Goal: Find specific page/section: Find specific page/section

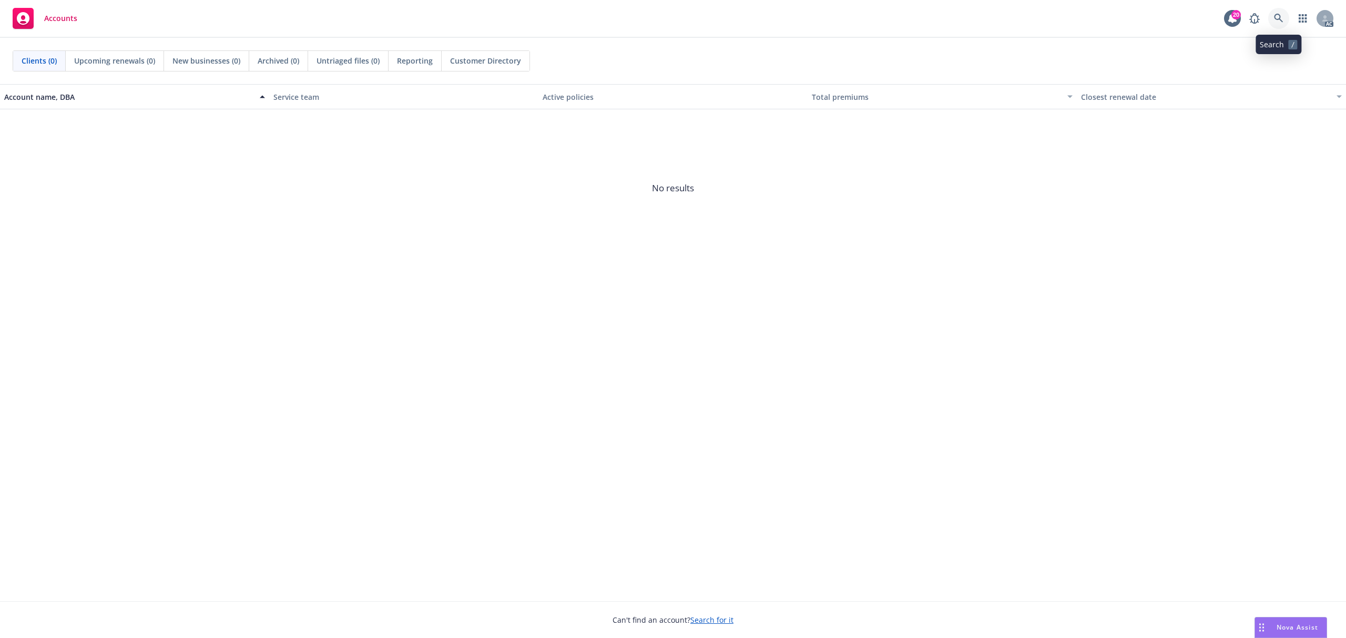
click at [674, 24] on link at bounding box center [1278, 18] width 21 height 21
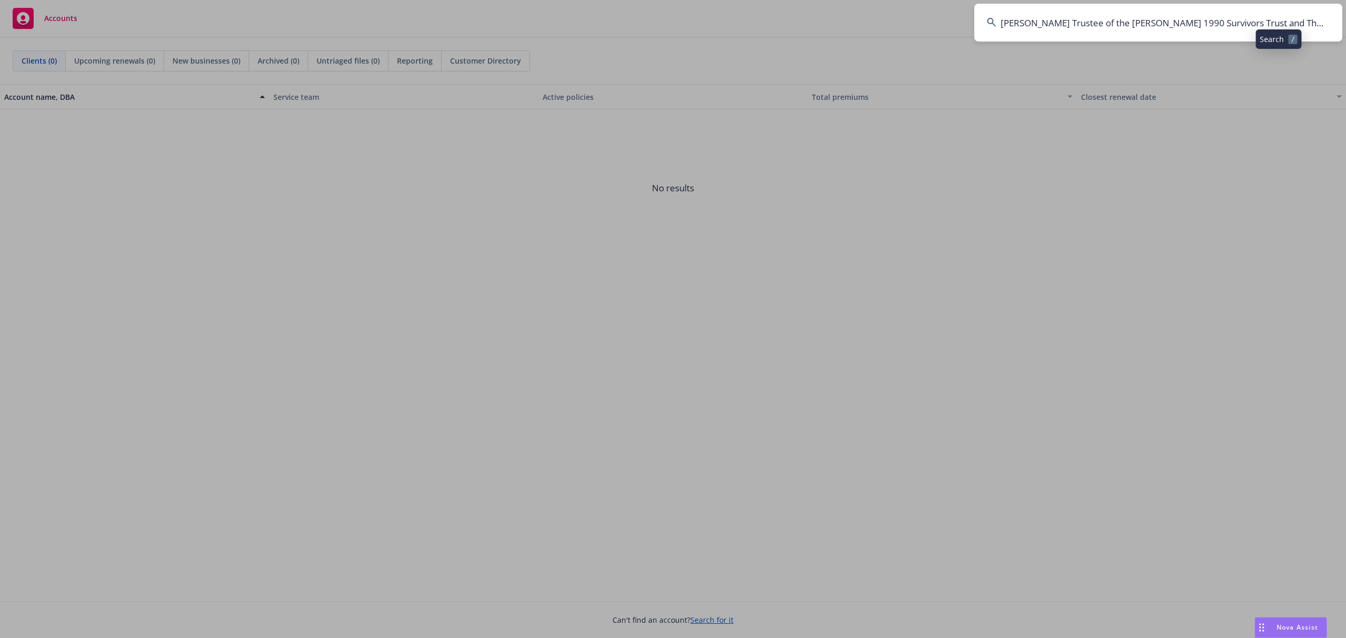
scroll to position [0, 67]
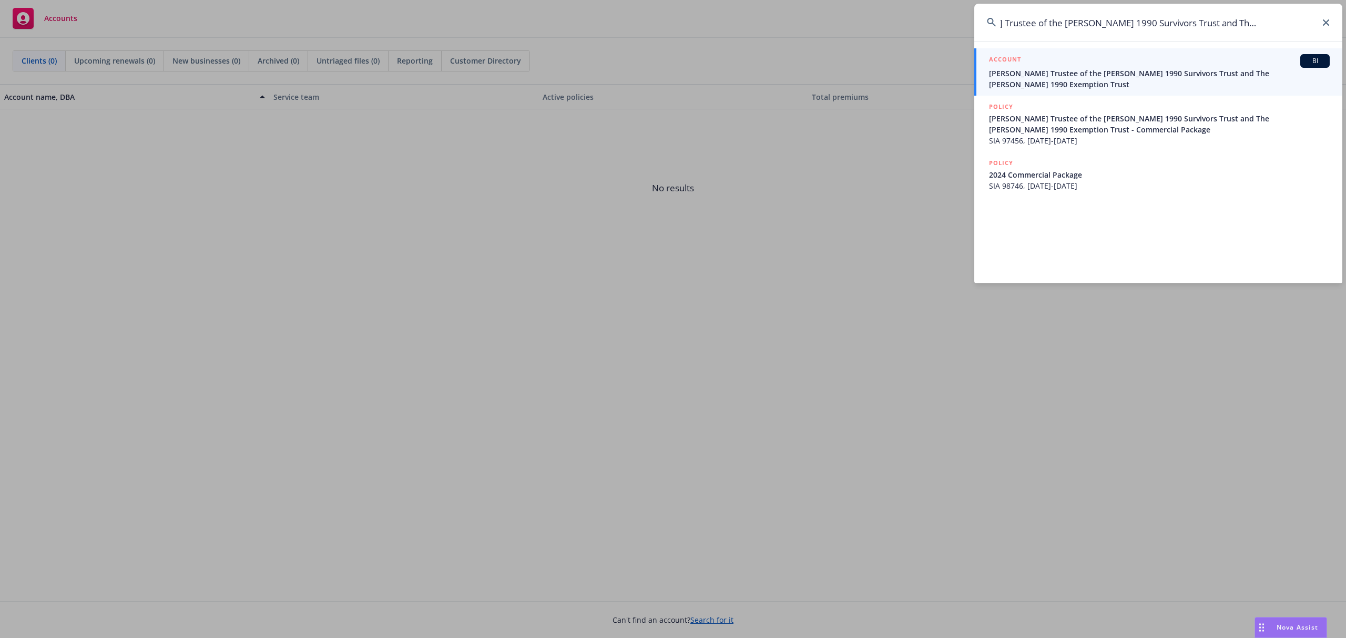
type input "[PERSON_NAME] Trustee of the [PERSON_NAME] 1990 Survivors Trust and The [PERSON…"
click at [674, 67] on div "ACCOUNT BI" at bounding box center [1159, 61] width 341 height 14
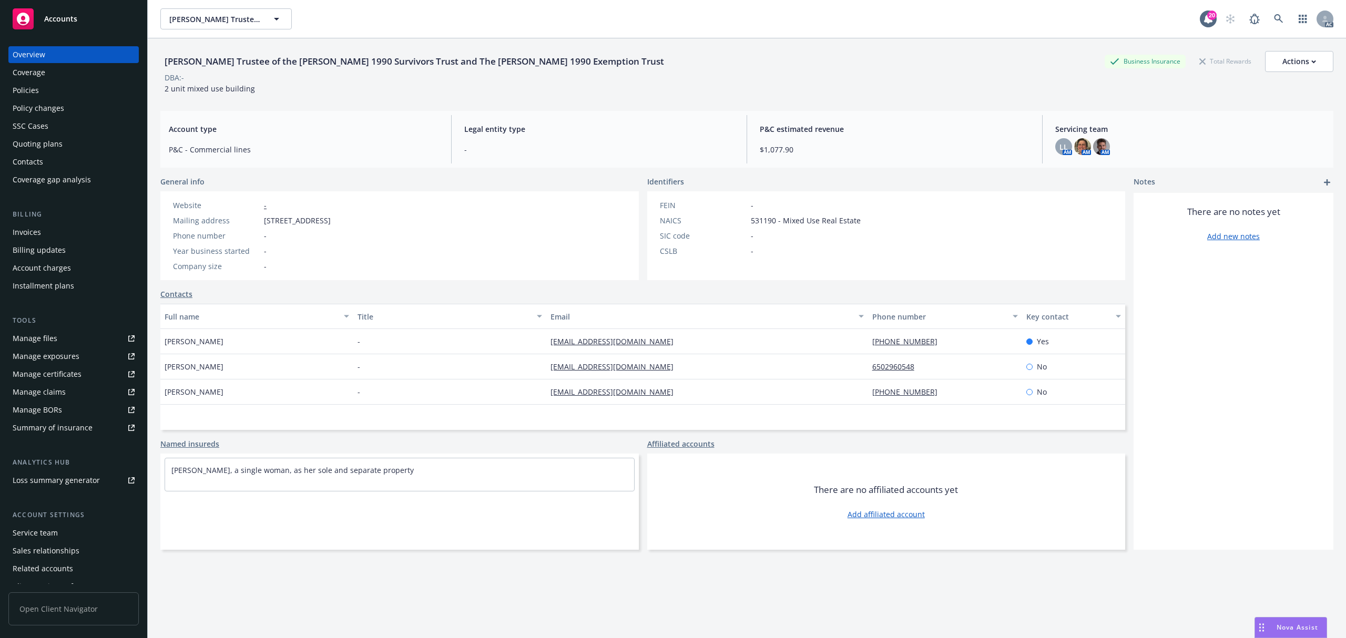
click at [40, 95] on div "Policies" at bounding box center [74, 90] width 122 height 17
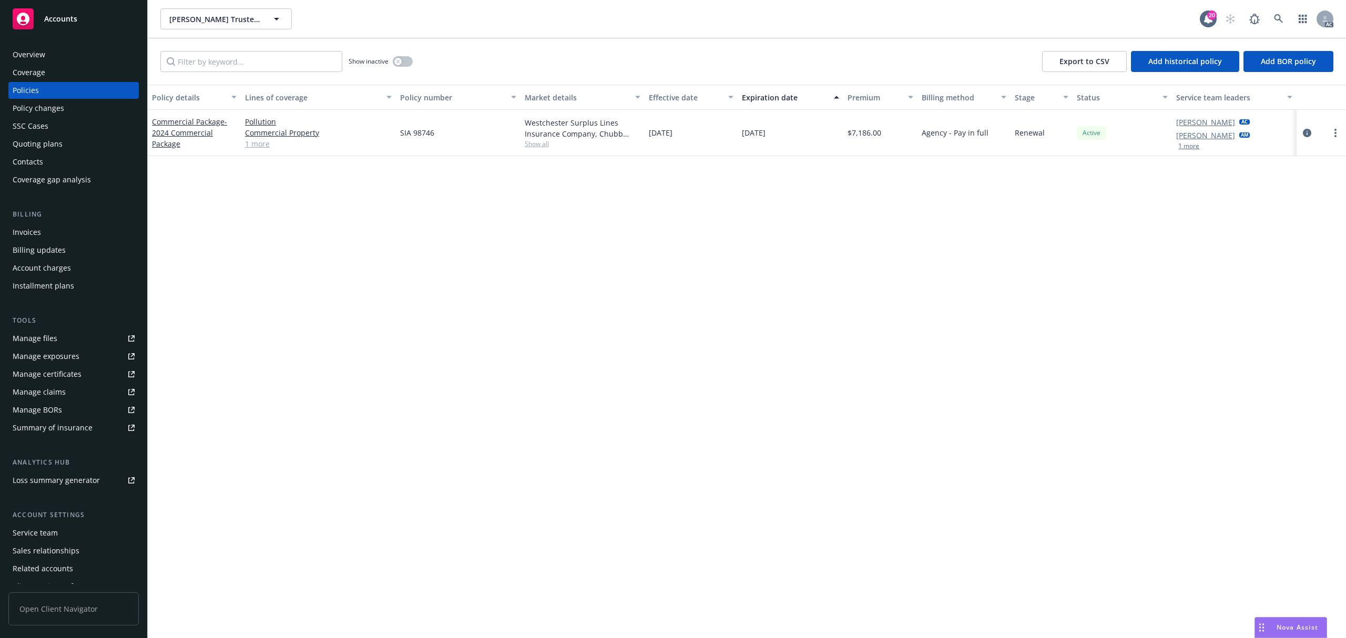
click at [38, 233] on div "Invoices" at bounding box center [27, 232] width 28 height 17
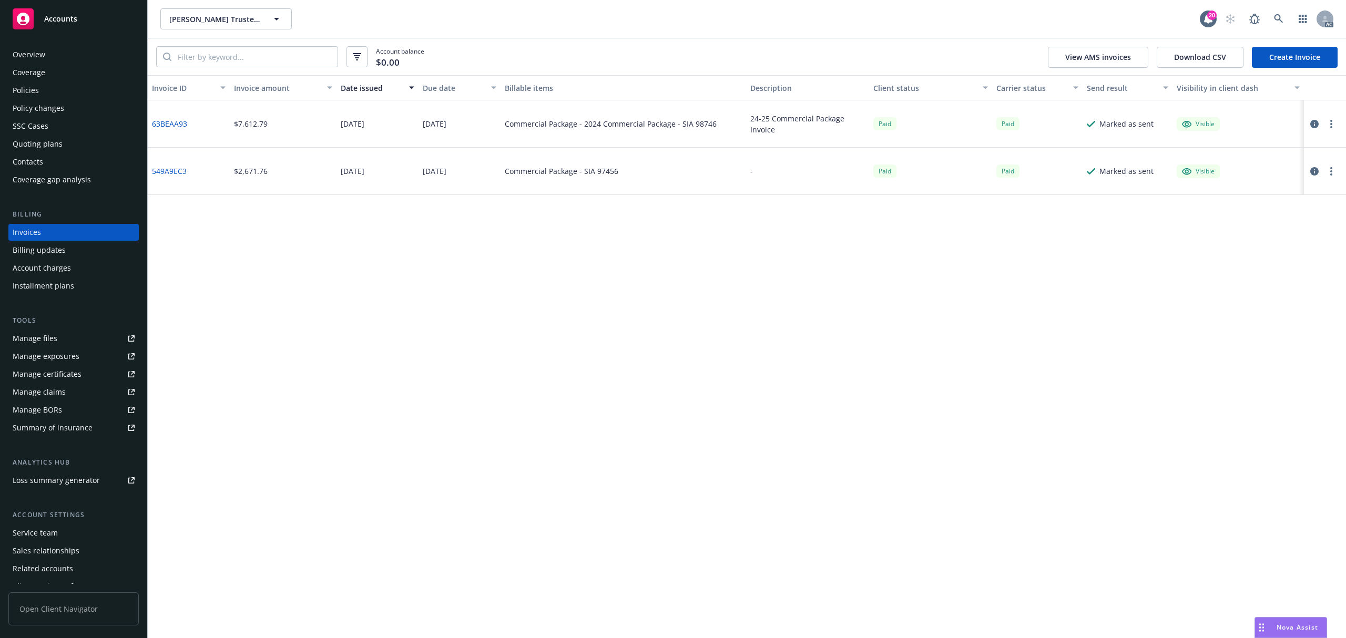
click at [674, 175] on icon "button" at bounding box center [1314, 171] width 8 height 8
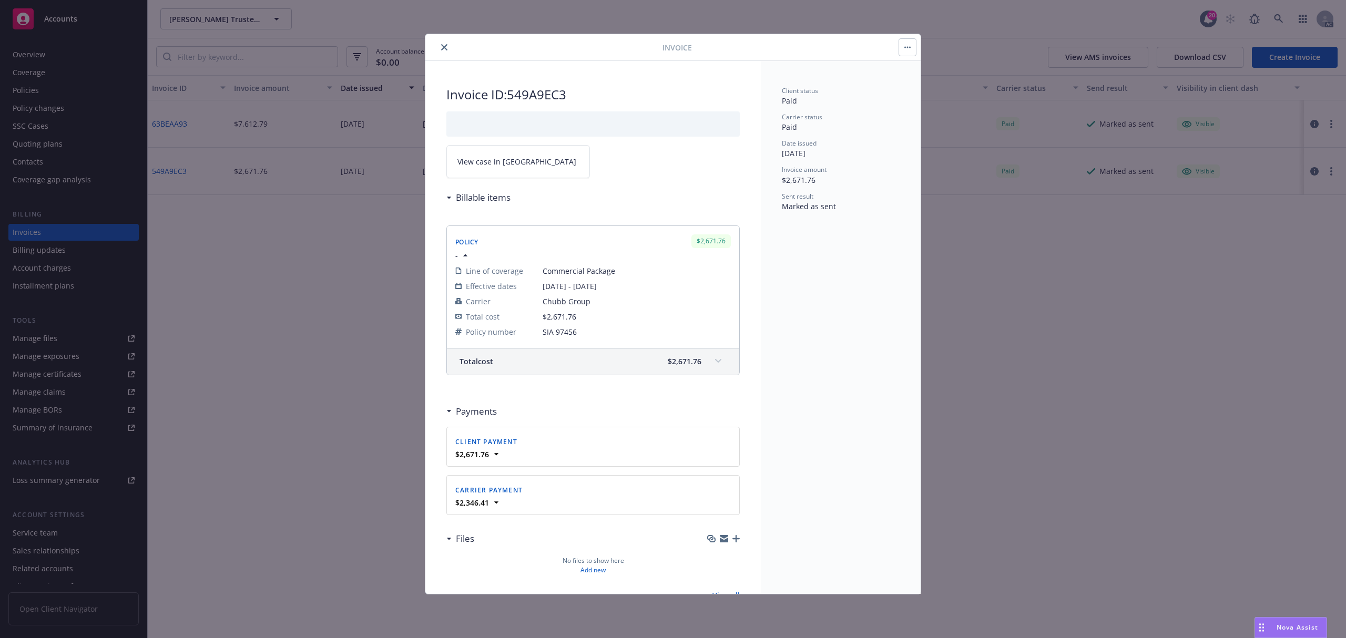
click at [441, 43] on button "close" at bounding box center [444, 47] width 13 height 13
